Goal: Task Accomplishment & Management: Use online tool/utility

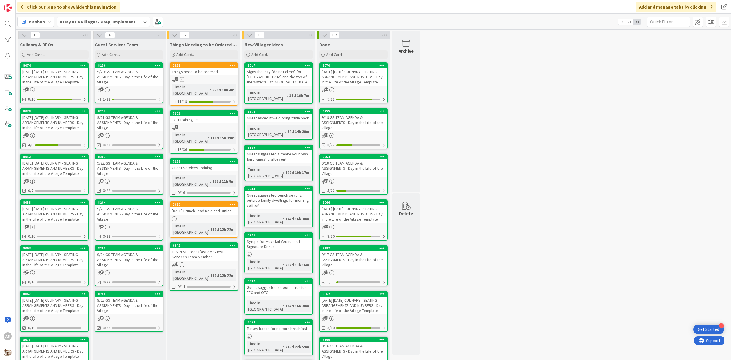
click at [125, 114] on div "9/21 GS TEAM AGENDA & ASSIGNMENTS - Day in the Life of the Village" at bounding box center [128, 123] width 67 height 18
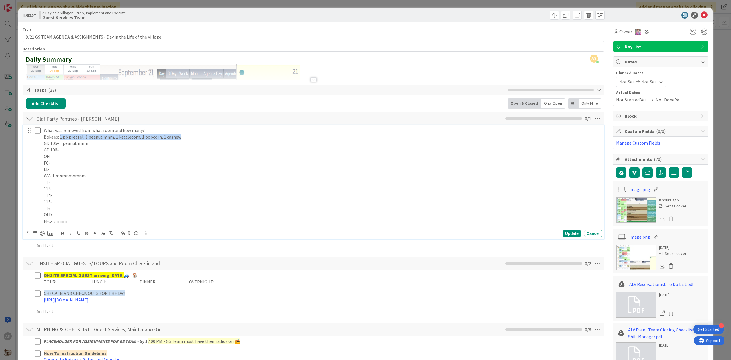
drag, startPoint x: 188, startPoint y: 139, endPoint x: 60, endPoint y: 137, distance: 128.5
click at [60, 137] on p "Bokees: 1 pb pretzel, 1 peanut mnm, 1 kettlecorn, 1 popcorn, 1 cashew" at bounding box center [322, 137] width 556 height 7
copy p "1 pb pretzel, 1 peanut mnm, 1 kettlecorn, 1 popcorn, 1 cashew"
click at [168, 155] on p "OH-" at bounding box center [322, 156] width 556 height 7
drag, startPoint x: 90, startPoint y: 147, endPoint x: 60, endPoint y: 146, distance: 30.0
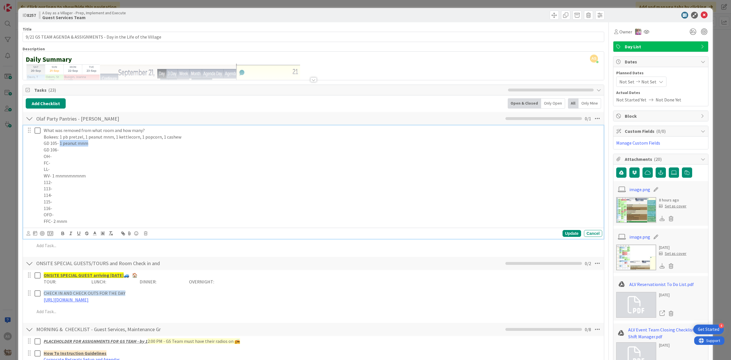
click at [60, 146] on p "GD 105- 1 peanut mnm" at bounding box center [322, 143] width 556 height 7
copy p "1 peanut mnm"
click at [105, 183] on p "112-" at bounding box center [322, 182] width 556 height 7
drag, startPoint x: 90, startPoint y: 175, endPoint x: 53, endPoint y: 174, distance: 36.9
click at [53, 174] on p "WV- 1 mnmnmnmnm" at bounding box center [322, 175] width 556 height 7
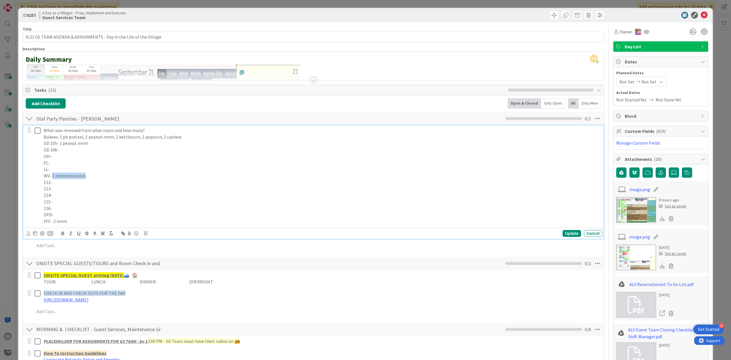
copy p "1 mnmnmnmnm"
click at [121, 219] on p "FFC- 2 mnm" at bounding box center [322, 221] width 556 height 7
drag, startPoint x: 75, startPoint y: 222, endPoint x: 54, endPoint y: 222, distance: 21.1
click at [54, 222] on p "FFC- 2 mnm" at bounding box center [322, 221] width 556 height 7
copy p "2 mnm"
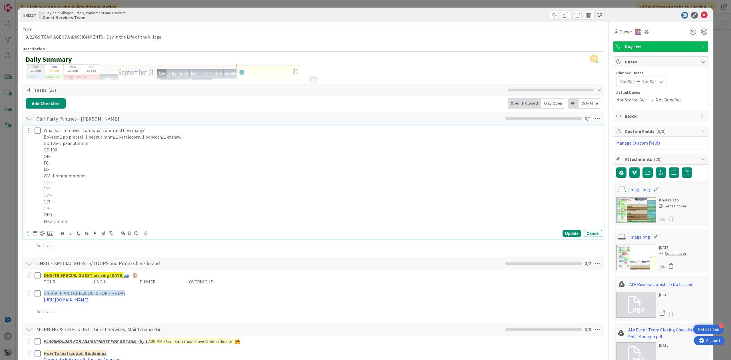
click at [129, 213] on p "OFD-" at bounding box center [322, 214] width 556 height 7
click at [564, 235] on div "Update" at bounding box center [572, 233] width 19 height 7
click at [37, 134] on icon at bounding box center [38, 130] width 6 height 7
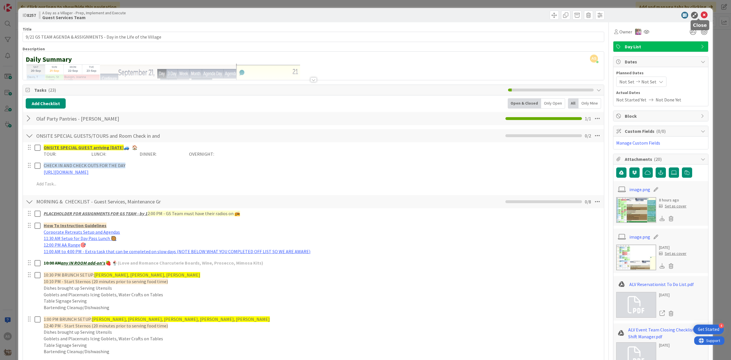
click at [701, 13] on icon at bounding box center [704, 15] width 7 height 7
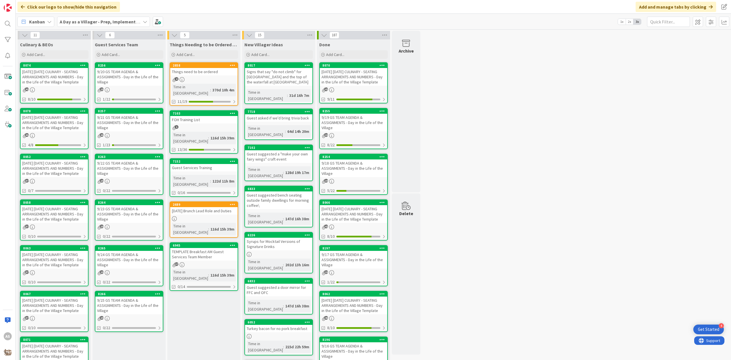
click at [55, 131] on div "[DATE] [DATE] CULINARY - SEATING ARRANGEMENTS AND NUMBERS - Day in the Life of …" at bounding box center [54, 123] width 67 height 18
